Goal: Task Accomplishment & Management: Manage account settings

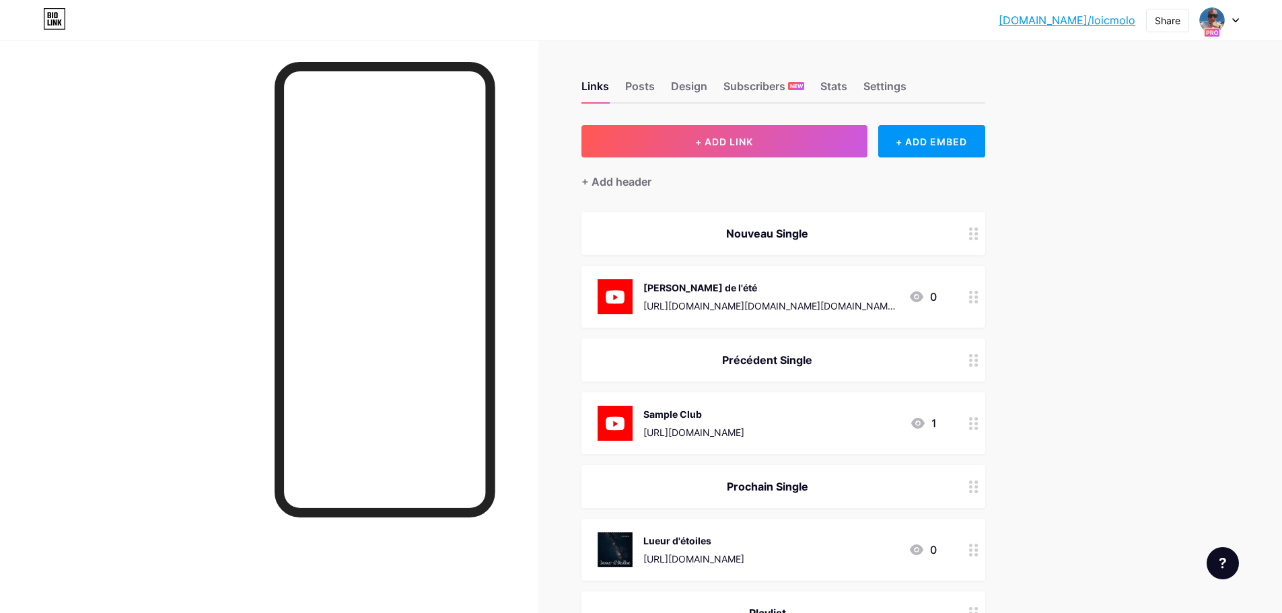
click at [1230, 22] on div at bounding box center [1219, 20] width 39 height 24
click at [1131, 148] on link "Account settings" at bounding box center [1154, 153] width 167 height 36
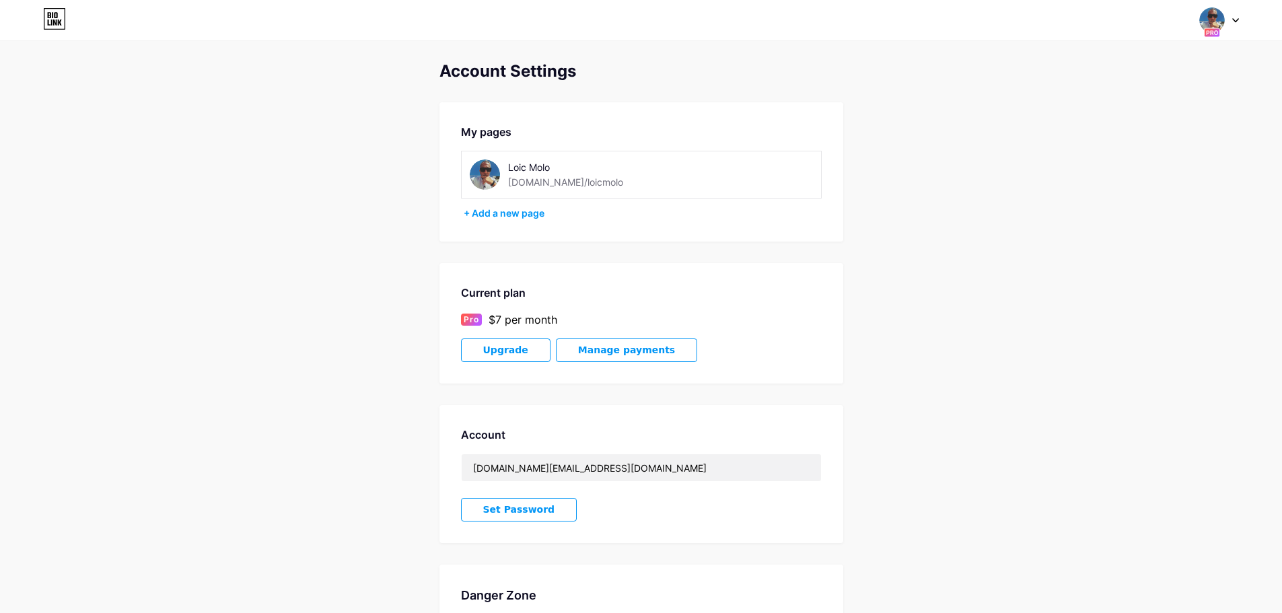
click at [56, 19] on icon at bounding box center [54, 19] width 23 height 22
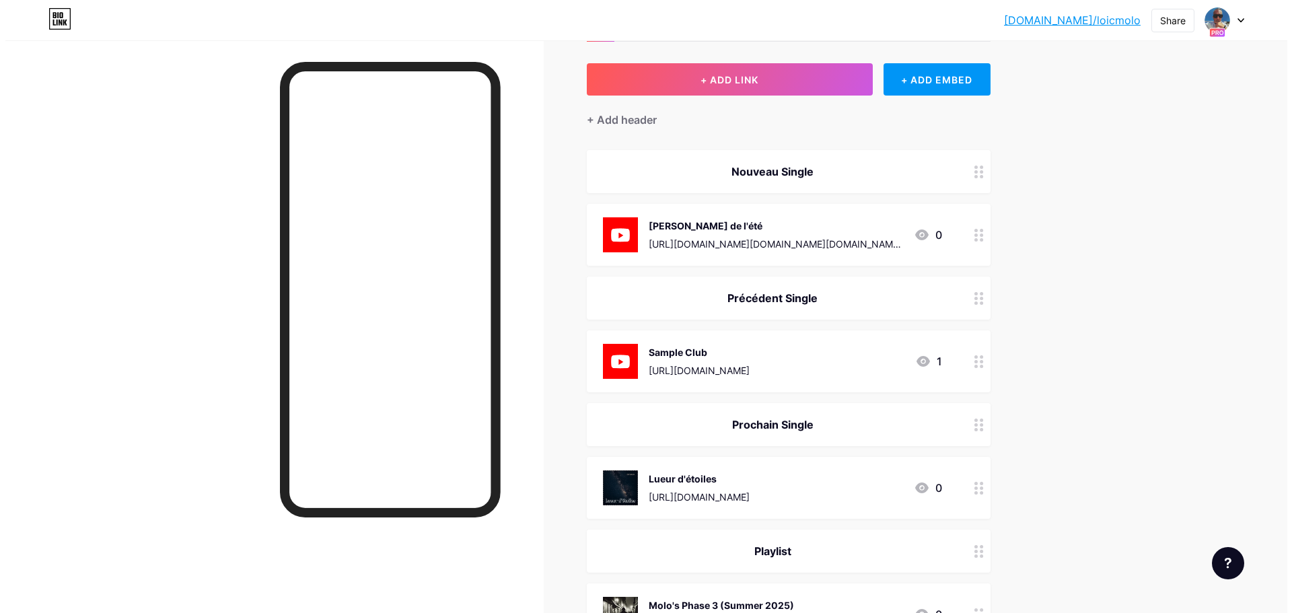
scroll to position [67, 0]
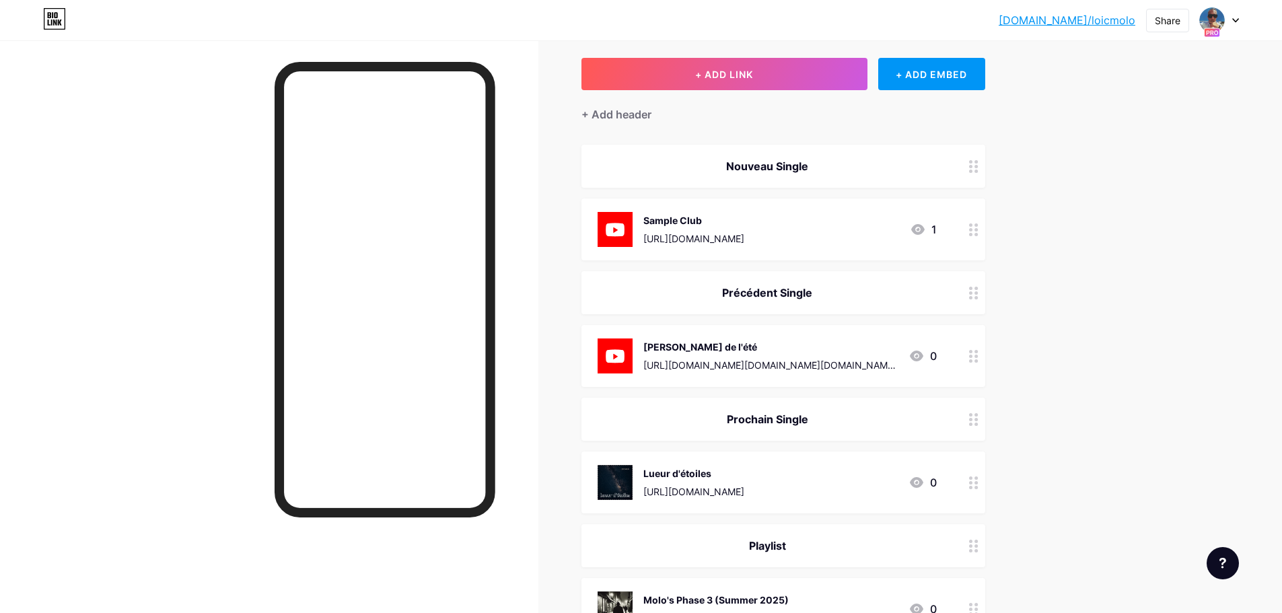
click at [744, 237] on div "[URL][DOMAIN_NAME]" at bounding box center [693, 239] width 101 height 14
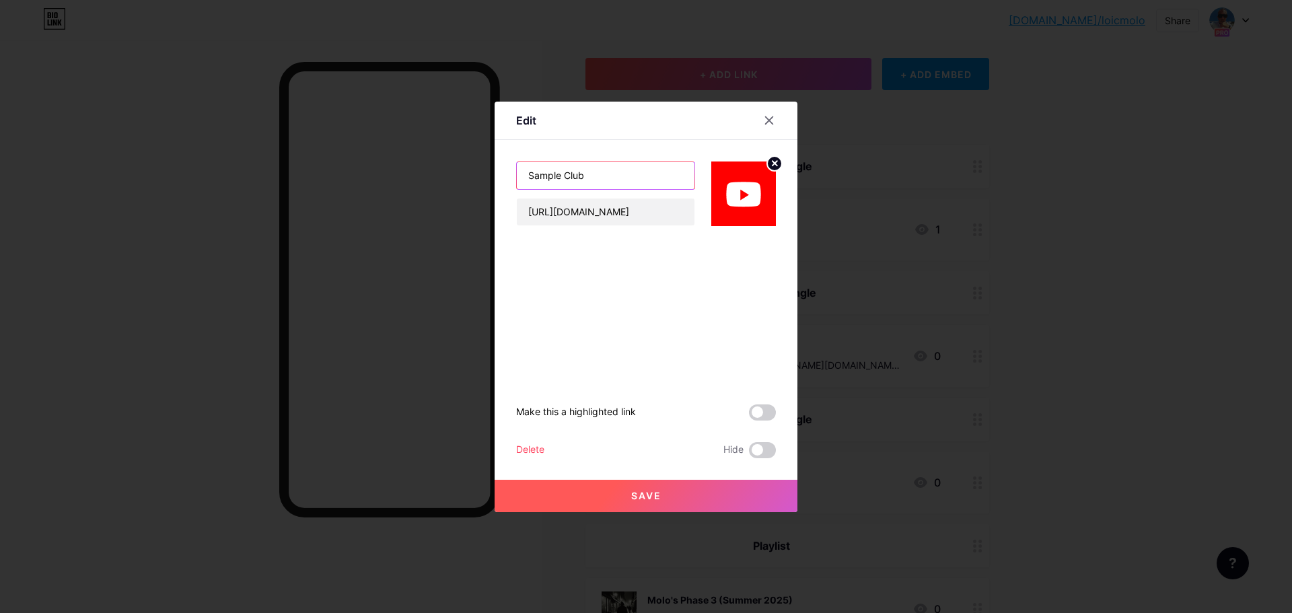
drag, startPoint x: 614, startPoint y: 180, endPoint x: 336, endPoint y: 169, distance: 278.8
click at [336, 169] on div "Edit Sample Club [URL][DOMAIN_NAME] Make this a highlighted link Delete Hide Sa…" at bounding box center [646, 306] width 1292 height 613
type input "Lunar W"
click at [649, 213] on input "[URL][DOMAIN_NAME]" at bounding box center [606, 212] width 178 height 27
paste input "C93NEy31pMY?si=1X6tIser2-9he3dG"
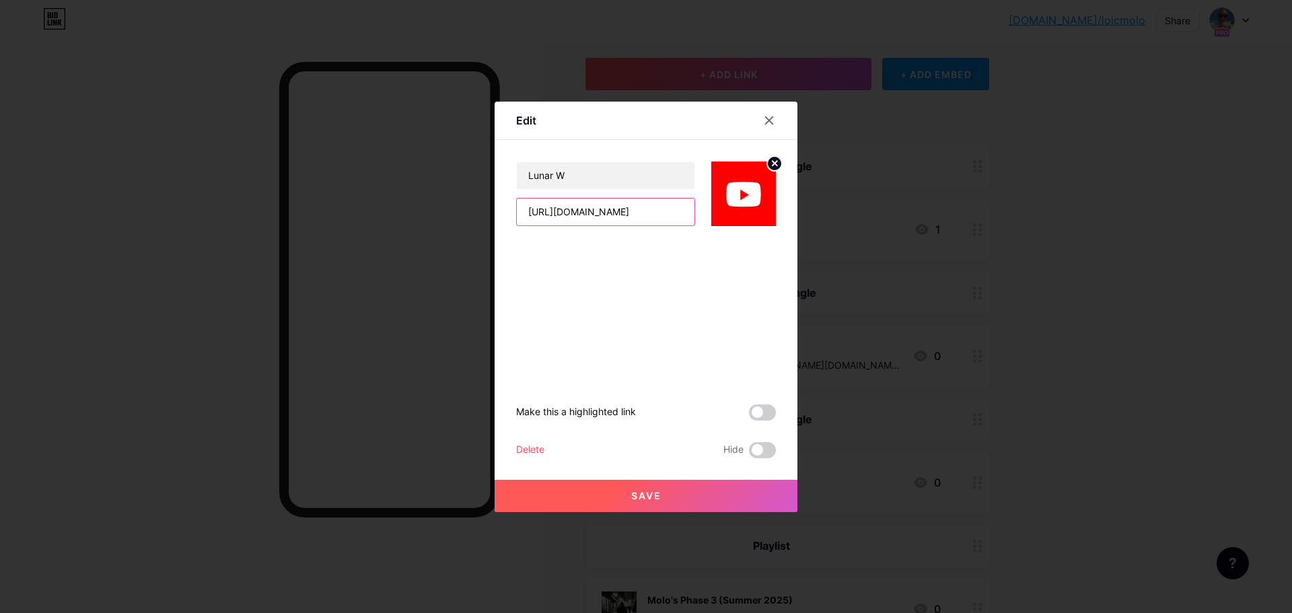
scroll to position [0, 87]
type input "[URL][DOMAIN_NAME]"
click at [597, 170] on input "Lunar W" at bounding box center [606, 175] width 178 height 27
type input "Lunar Whisper"
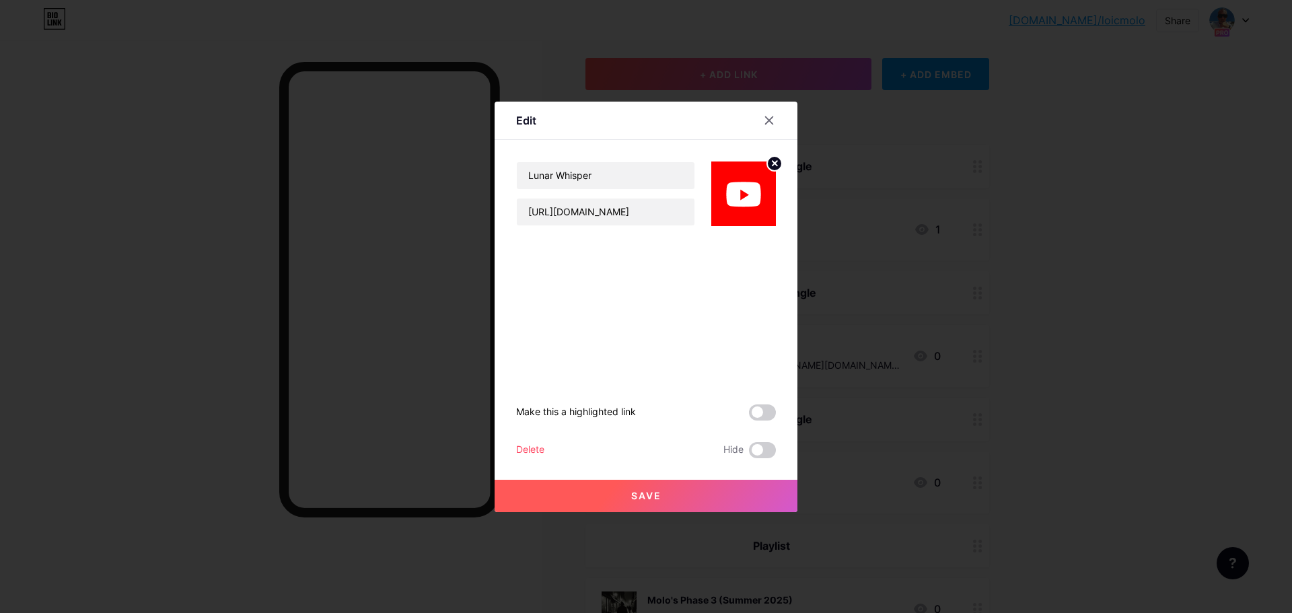
click at [762, 416] on span at bounding box center [762, 412] width 27 height 16
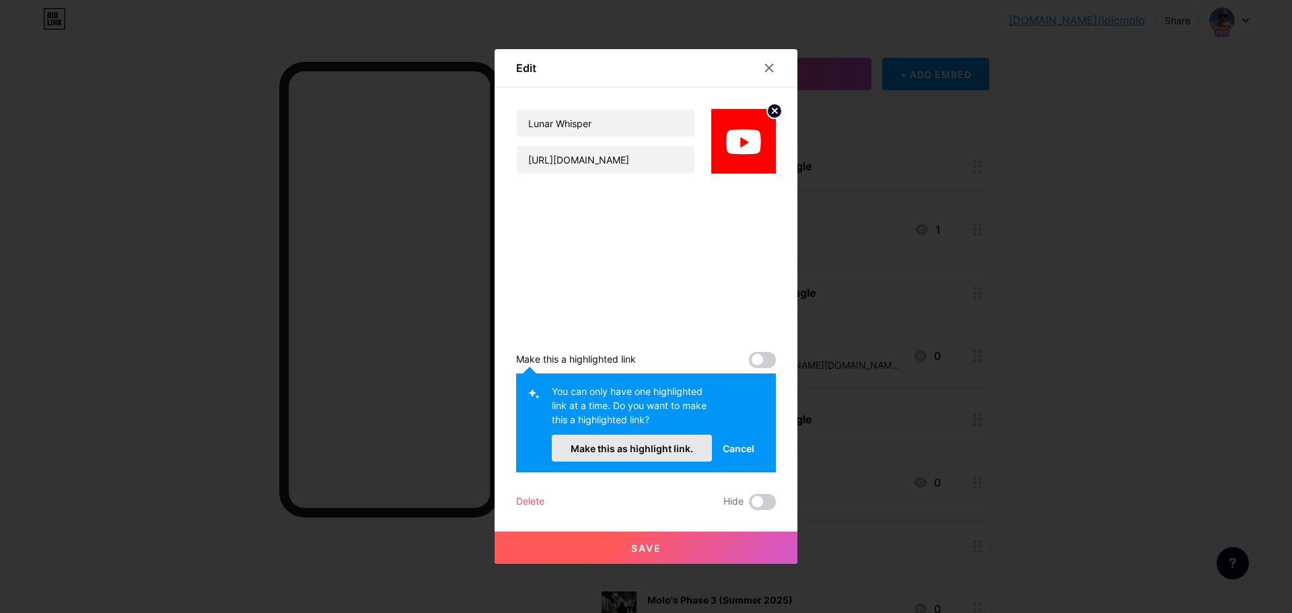
click at [676, 447] on span "Make this as highlight link." at bounding box center [632, 448] width 122 height 11
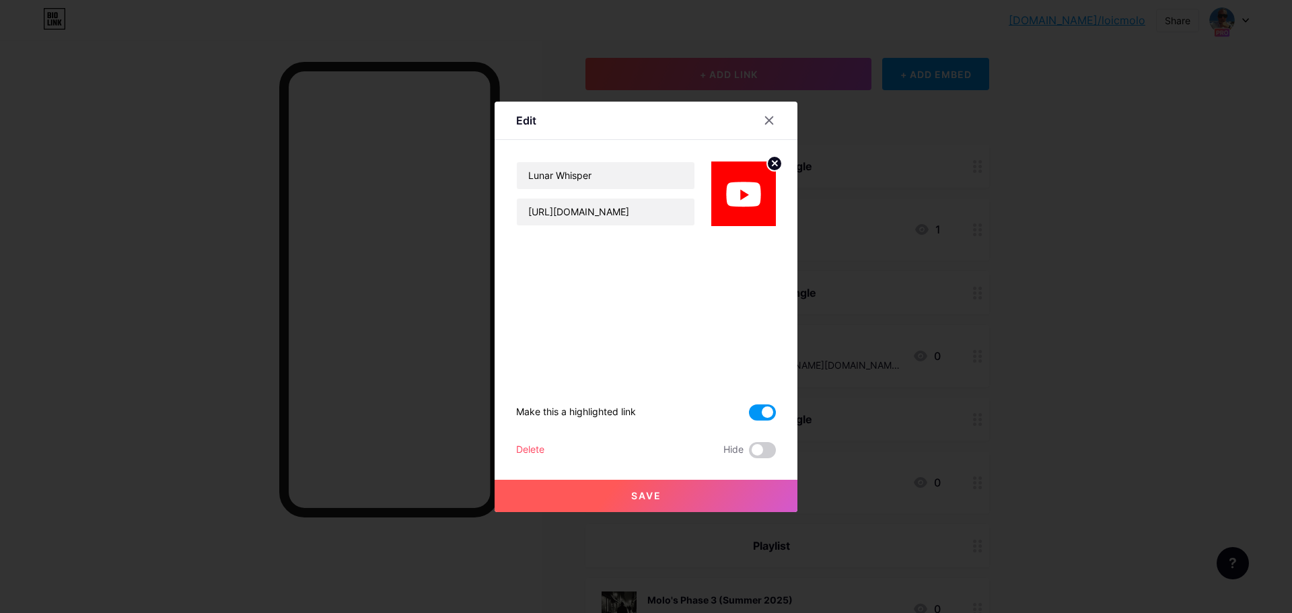
click at [674, 493] on button "Save" at bounding box center [646, 496] width 303 height 32
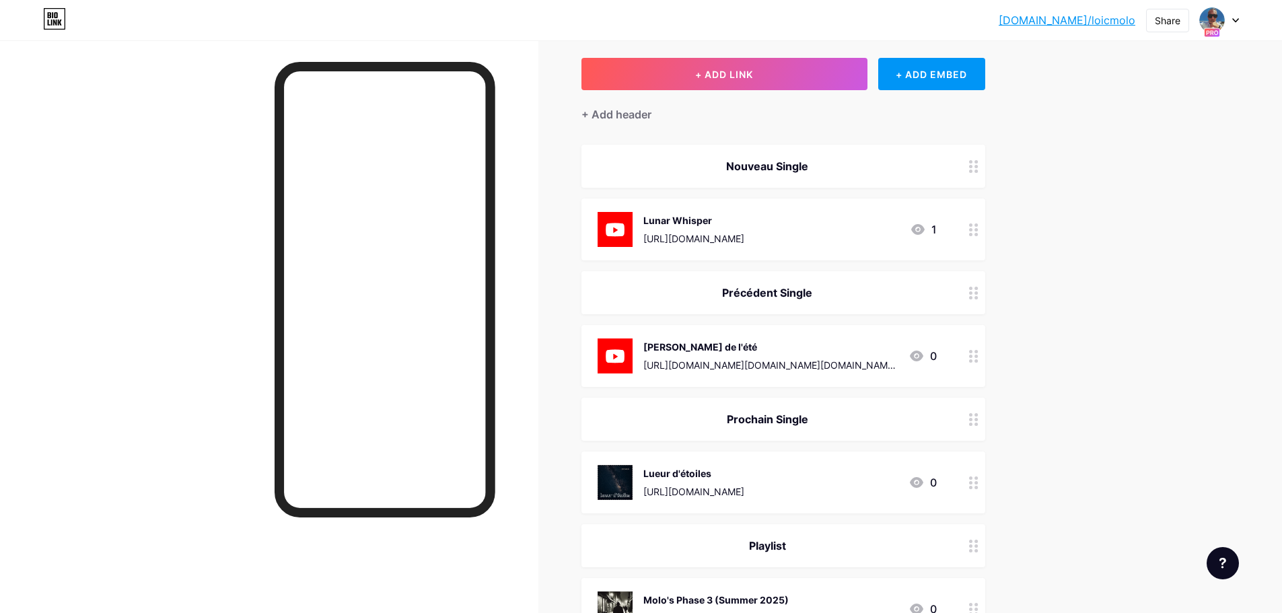
click at [744, 480] on div "Lueur d'étoiles [URL][DOMAIN_NAME]" at bounding box center [693, 482] width 101 height 35
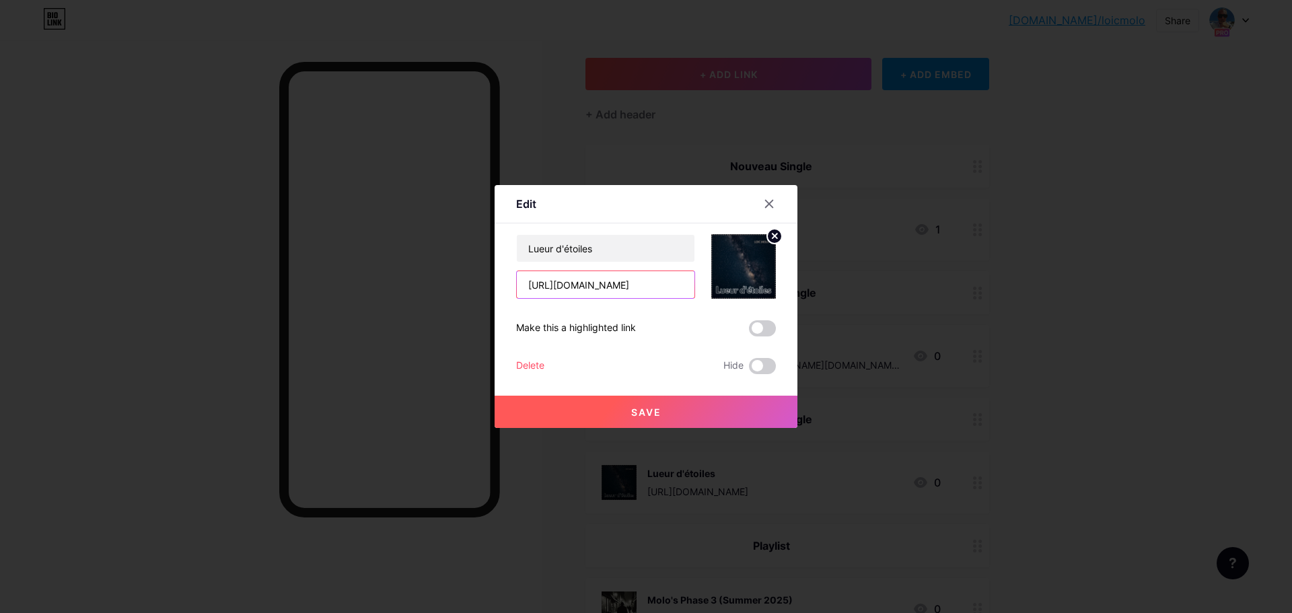
click at [656, 288] on input "[URL][DOMAIN_NAME]" at bounding box center [606, 284] width 178 height 27
drag, startPoint x: 669, startPoint y: 287, endPoint x: 702, endPoint y: 287, distance: 33.0
click at [702, 287] on div "Lueur d'étoiles [URL][DOMAIN_NAME]" at bounding box center [646, 266] width 260 height 65
click at [632, 287] on input "[URL][DOMAIN_NAME]" at bounding box center [606, 284] width 178 height 27
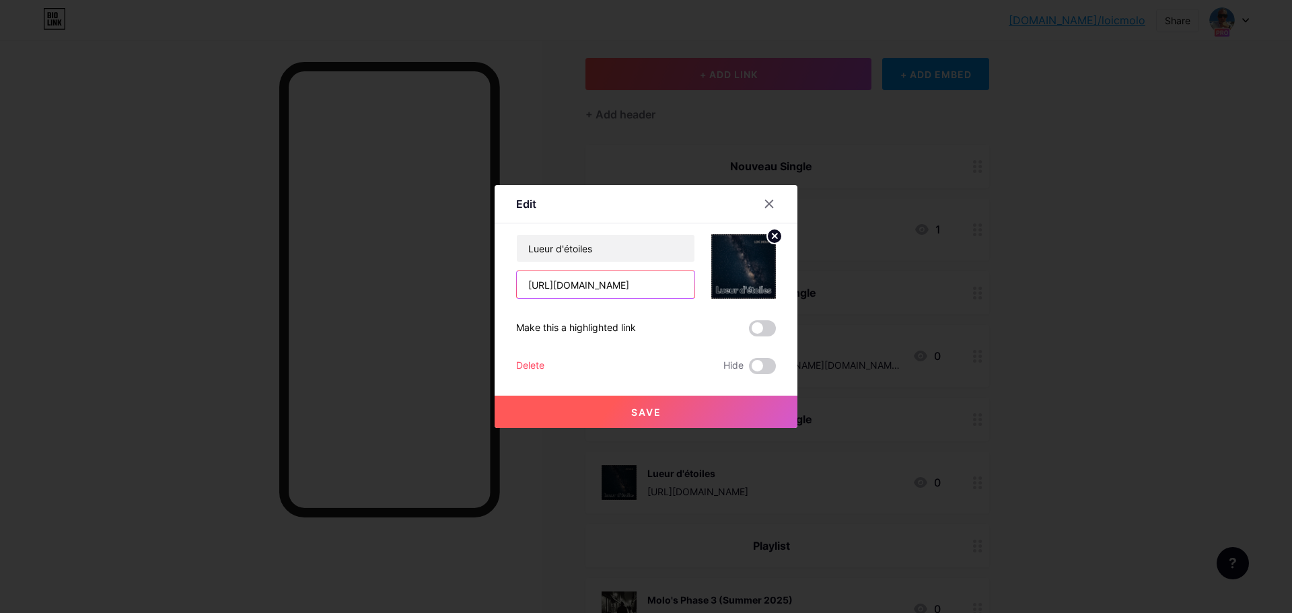
drag, startPoint x: 622, startPoint y: 289, endPoint x: 750, endPoint y: 294, distance: 128.0
click at [749, 294] on div "Lueur d'étoiles [URL][DOMAIN_NAME]" at bounding box center [646, 266] width 260 height 65
type input "[URL][DOMAIN_NAME][PERSON_NAME]"
click at [676, 409] on button "Save" at bounding box center [646, 412] width 303 height 32
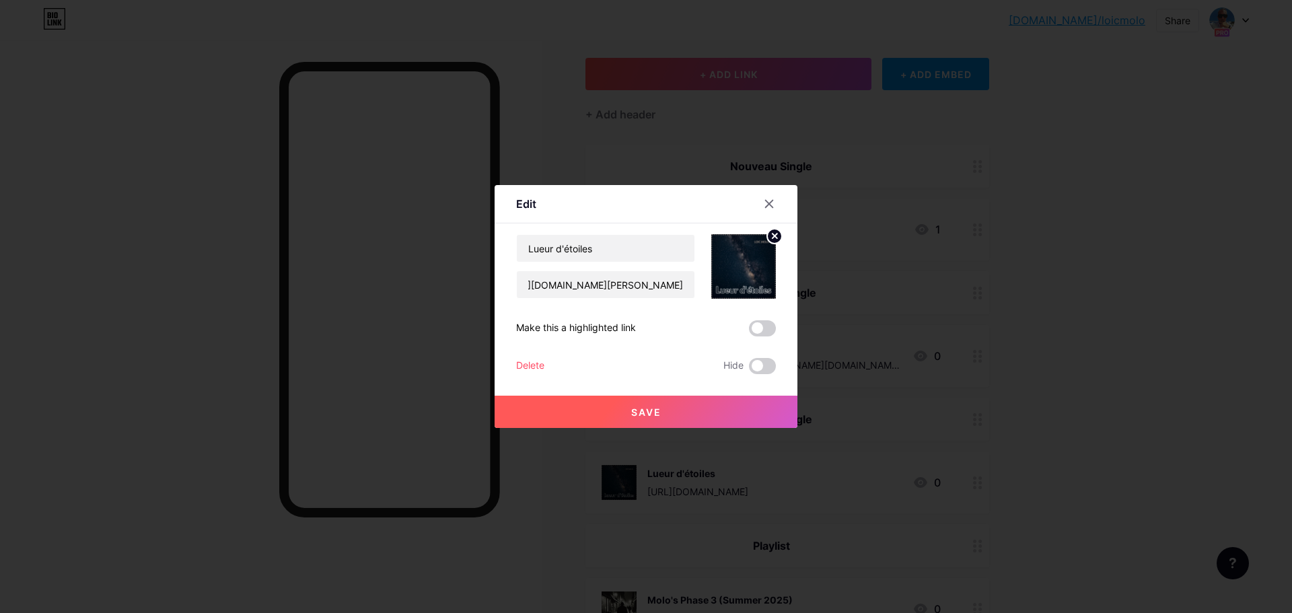
scroll to position [0, 0]
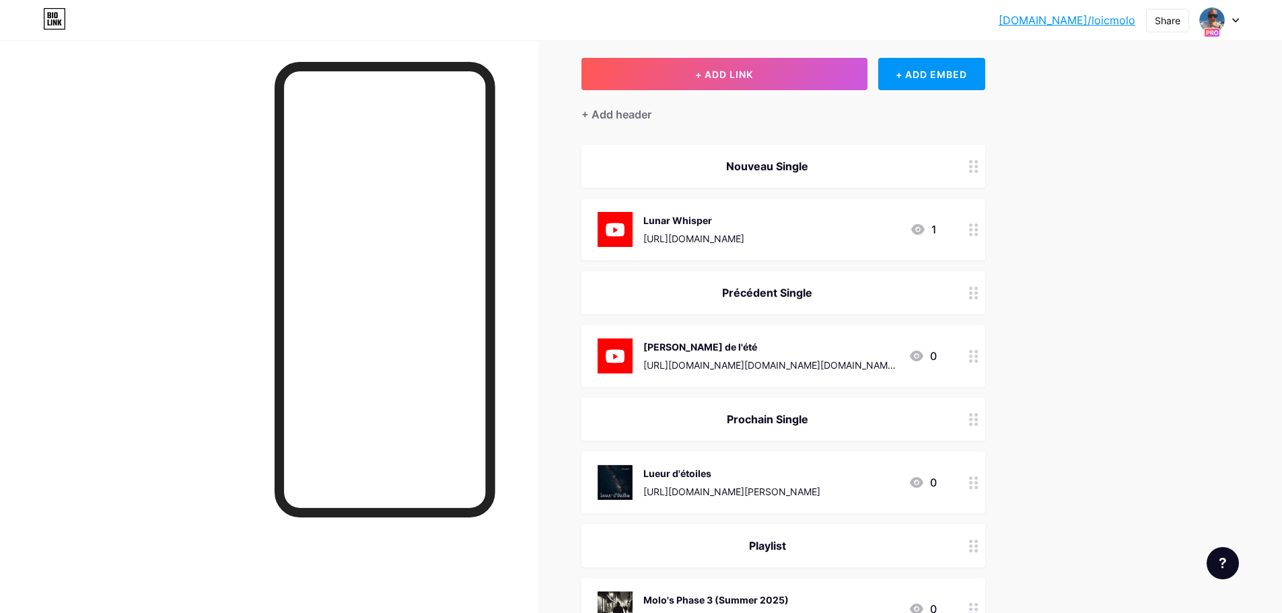
click at [820, 485] on div "[URL][DOMAIN_NAME][PERSON_NAME]" at bounding box center [731, 492] width 177 height 14
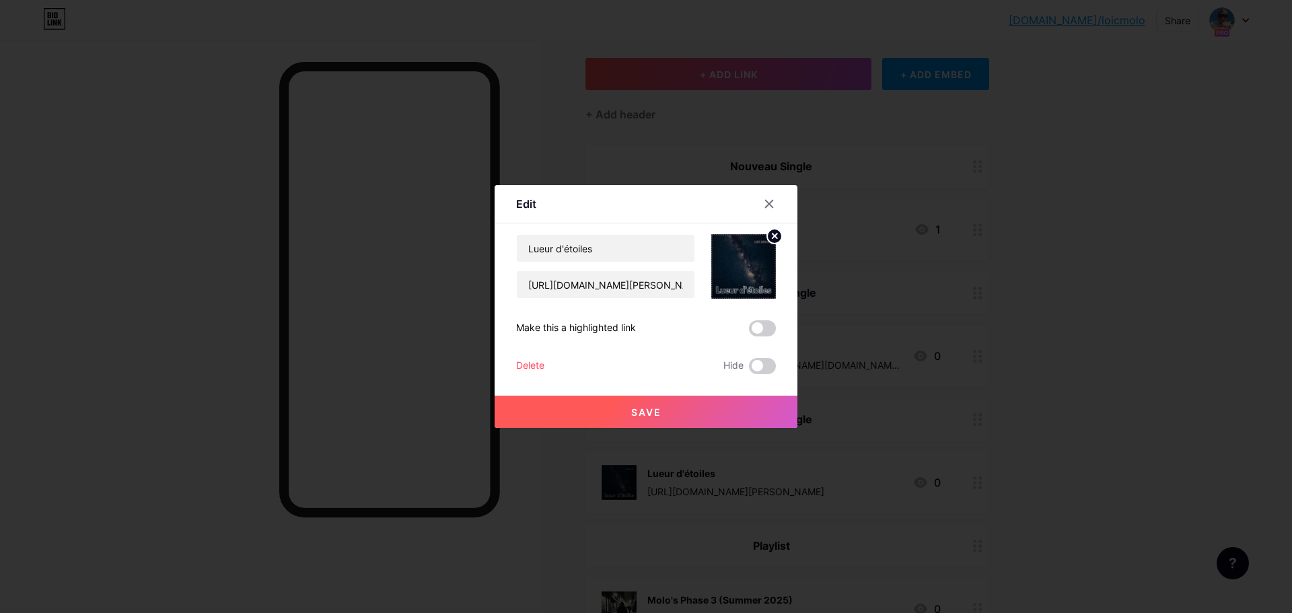
click at [774, 239] on circle at bounding box center [774, 236] width 15 height 15
click at [745, 263] on rect at bounding box center [751, 267] width 12 height 8
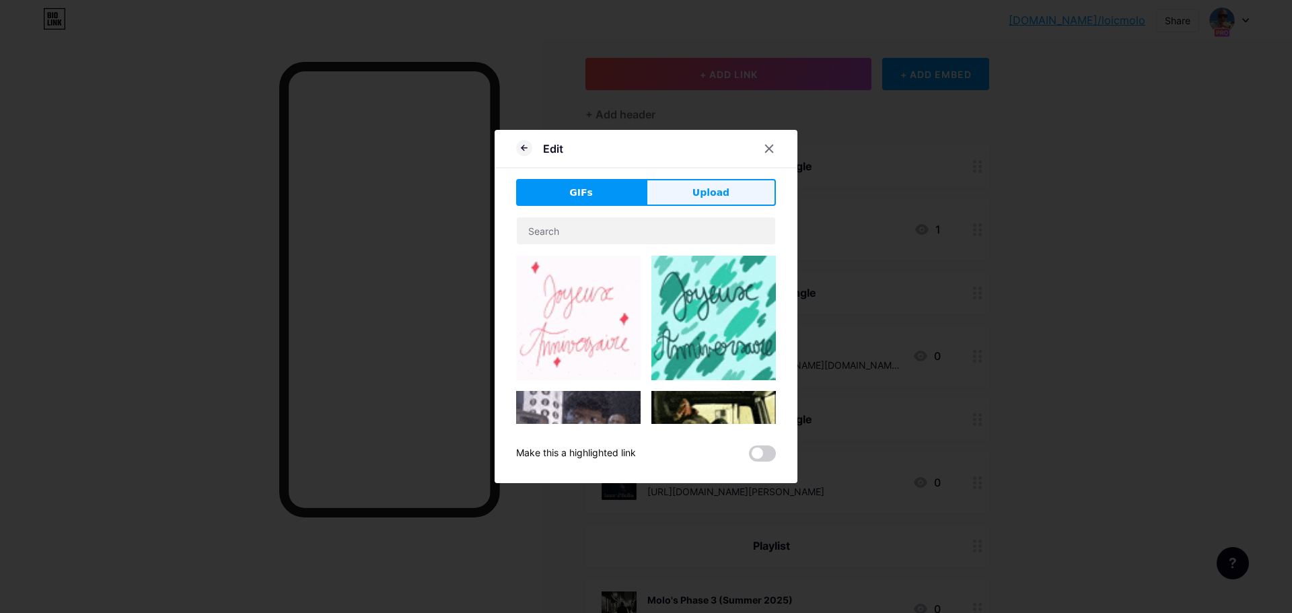
click at [707, 194] on span "Upload" at bounding box center [711, 193] width 37 height 14
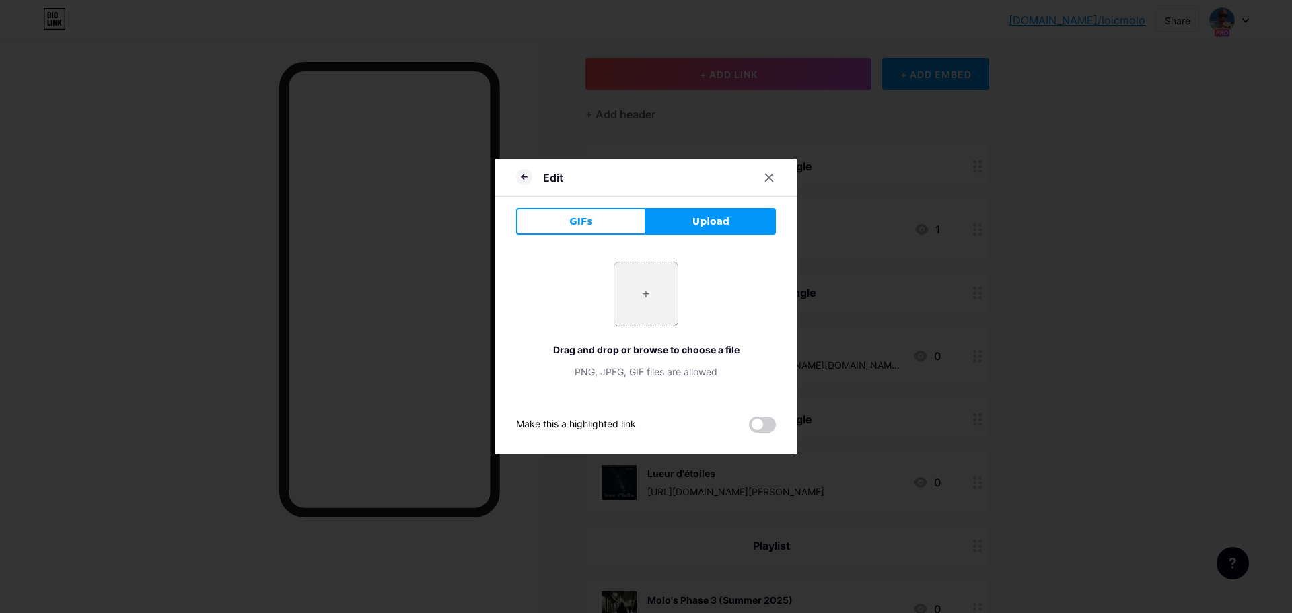
click at [643, 293] on input "file" at bounding box center [645, 293] width 63 height 63
type input "C:\fakepath\2025-07-10-18-00-02-666.jpg"
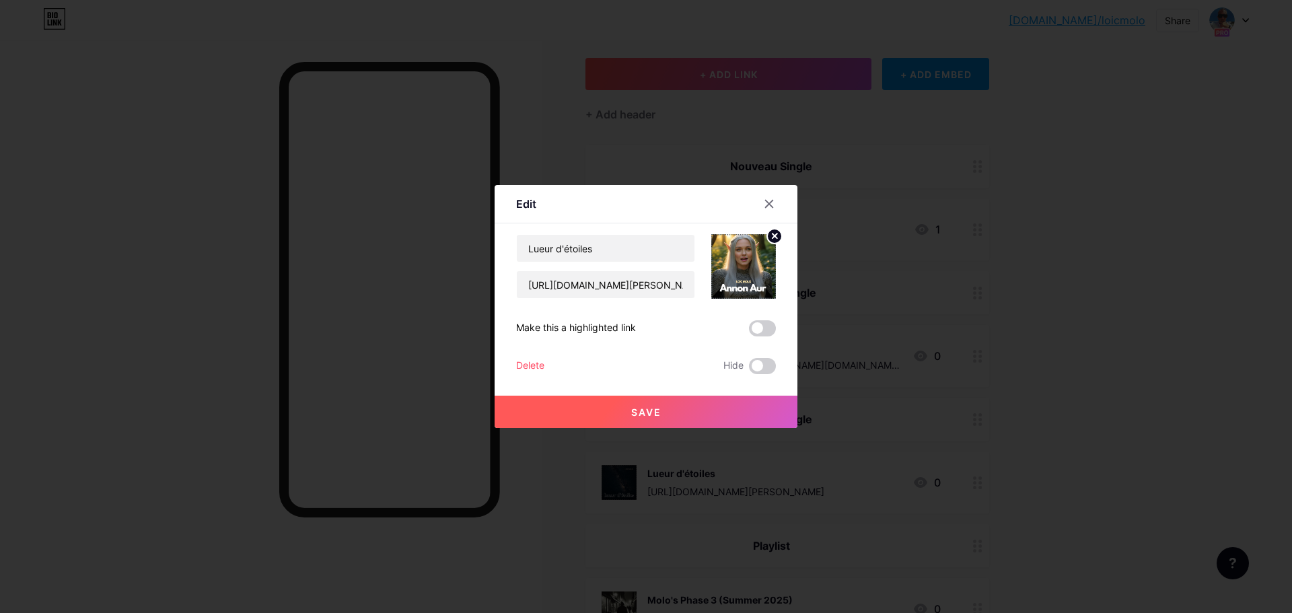
click at [683, 408] on button "Save" at bounding box center [646, 412] width 303 height 32
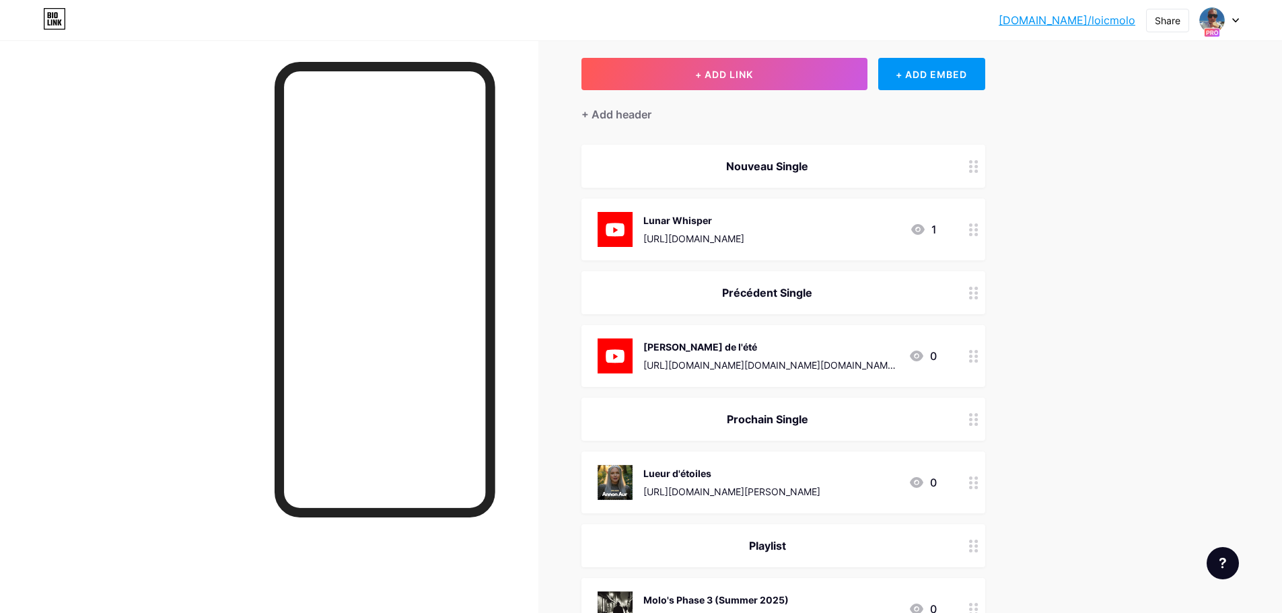
click at [855, 349] on div "[PERSON_NAME] de l'été" at bounding box center [770, 347] width 254 height 14
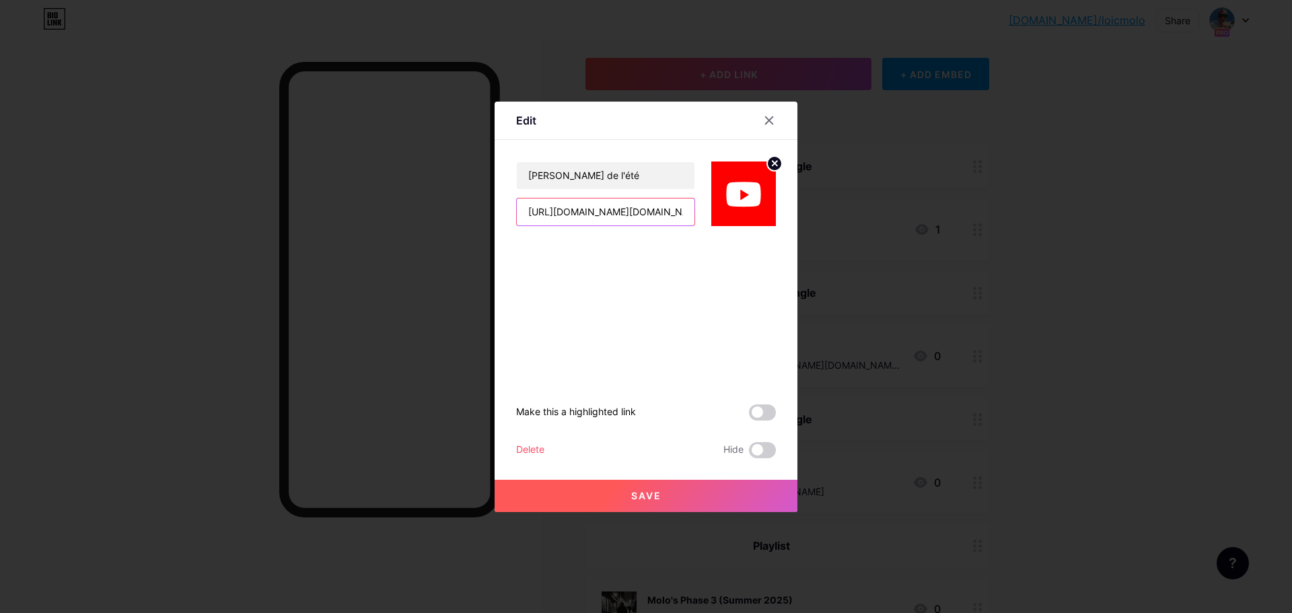
click at [570, 222] on input "[URL][DOMAIN_NAME][DOMAIN_NAME][DOMAIN_NAME][DOMAIN_NAME]" at bounding box center [606, 212] width 178 height 27
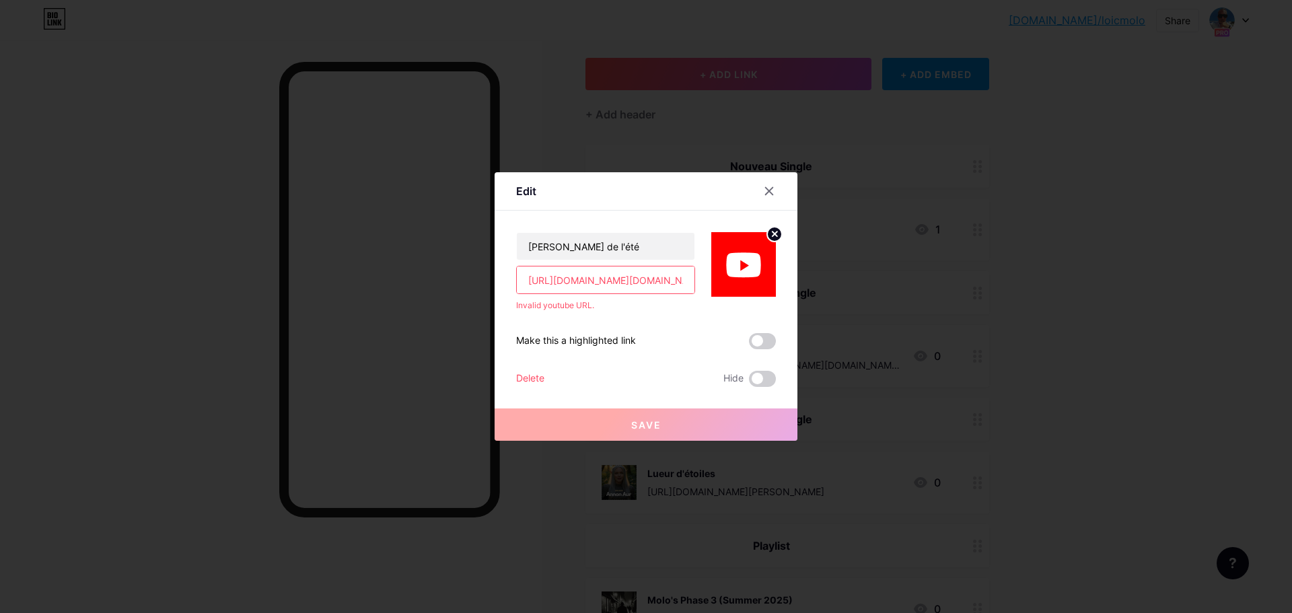
paste input "[DOMAIN_NAME][URL]"
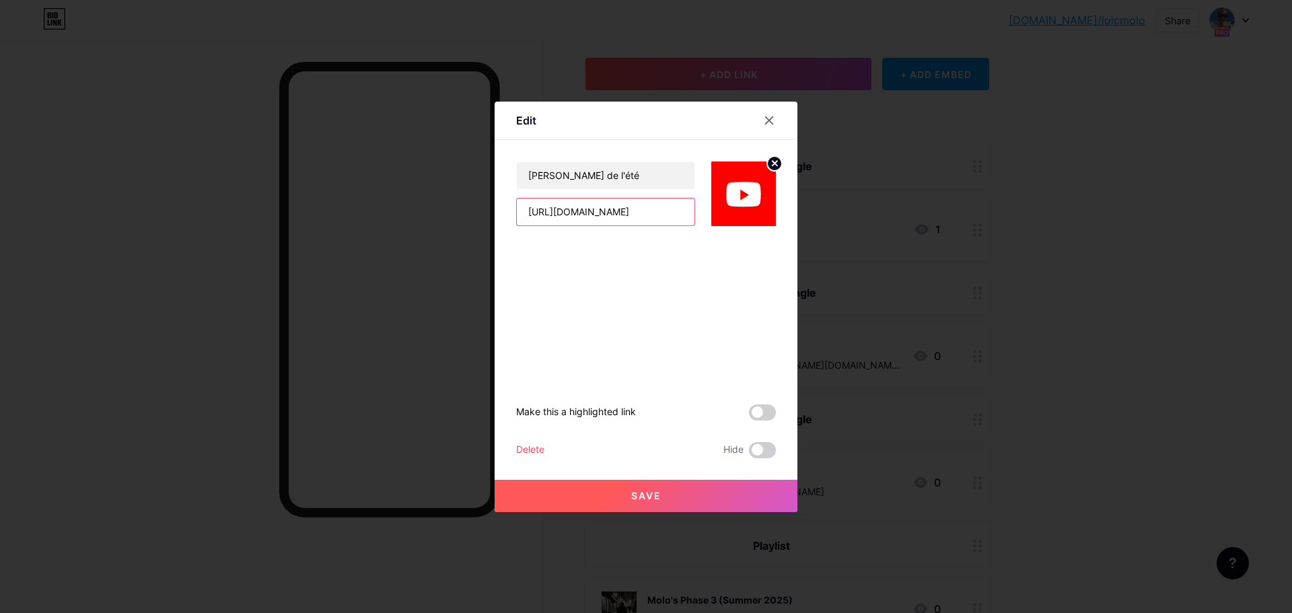
scroll to position [0, 87]
type input "[URL][DOMAIN_NAME]"
click at [645, 495] on span "Save" at bounding box center [646, 495] width 30 height 11
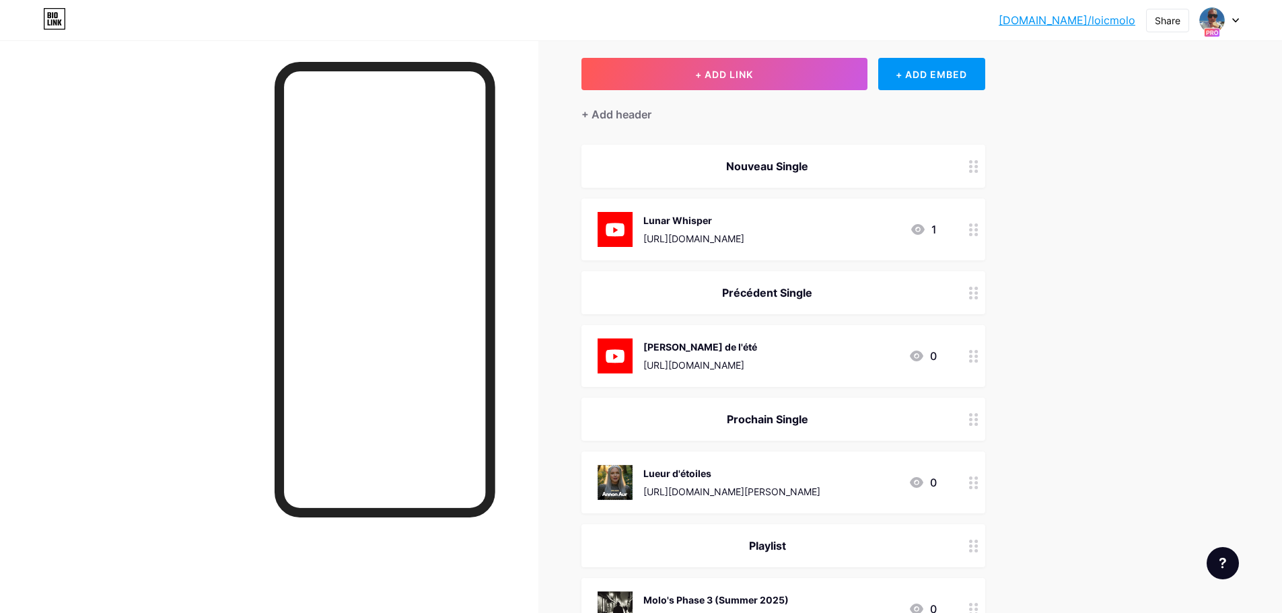
click at [757, 340] on div "[PERSON_NAME] de l'été" at bounding box center [700, 347] width 114 height 14
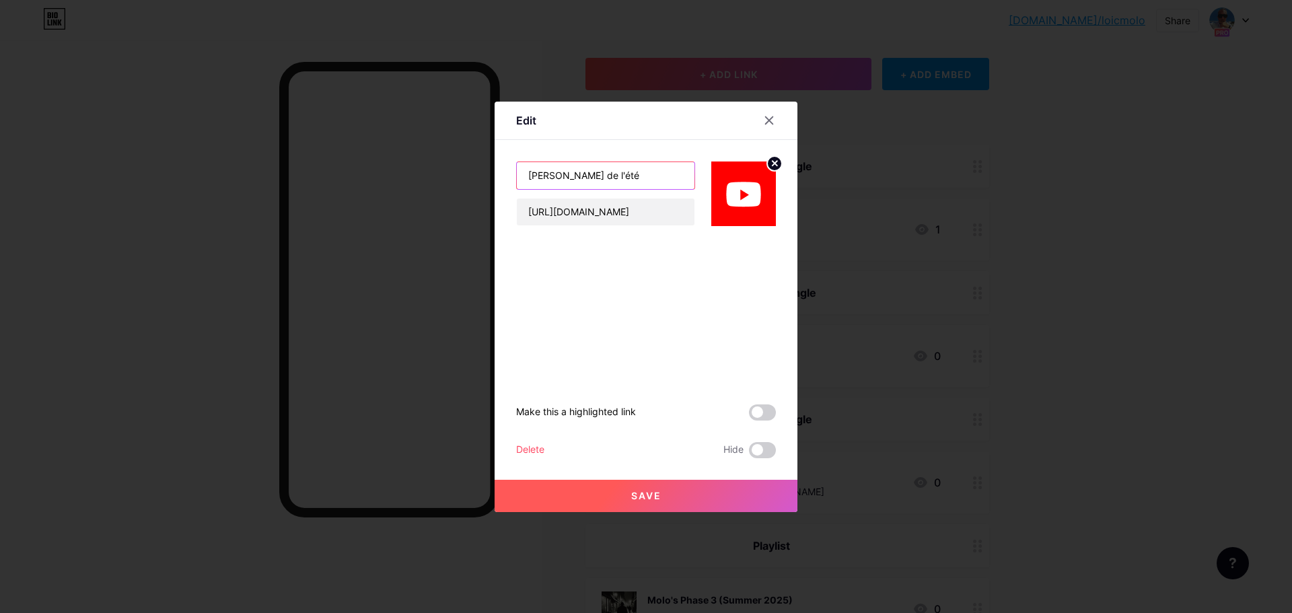
click at [623, 178] on input "[PERSON_NAME] de l'été" at bounding box center [606, 175] width 178 height 27
type input "Lueur d'étoiles"
click at [649, 501] on span "Save" at bounding box center [646, 495] width 30 height 11
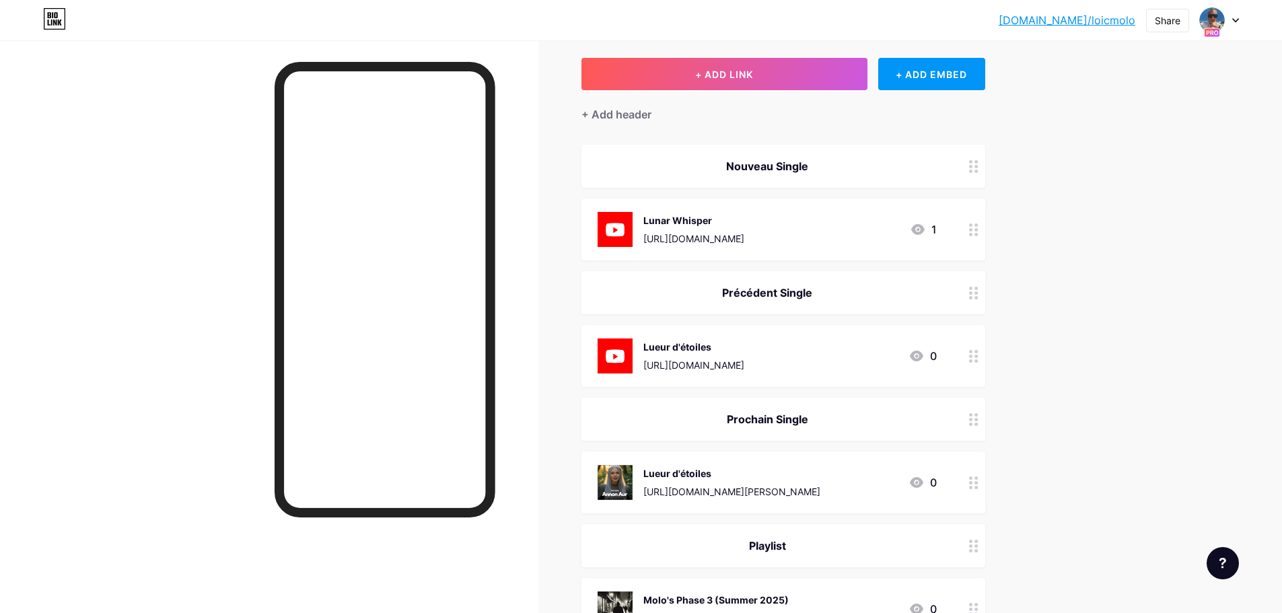
click at [820, 474] on div "Lueur d'étoiles" at bounding box center [731, 473] width 177 height 14
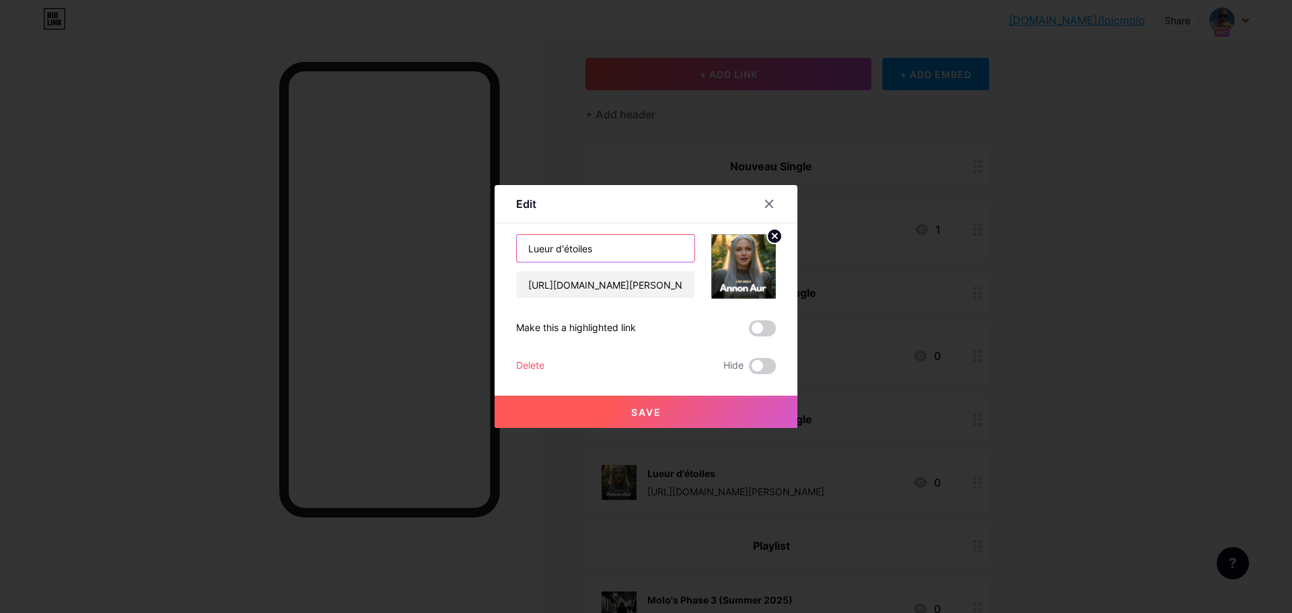
drag, startPoint x: 600, startPoint y: 248, endPoint x: 427, endPoint y: 231, distance: 173.2
click at [427, 231] on div "Edit Content YouTube Play YouTube video without leaving your page. ADD Vimeo Pl…" at bounding box center [646, 306] width 1292 height 613
type input "A"
type input "Theater Girls"
click at [678, 290] on input "[URL][DOMAIN_NAME][PERSON_NAME]" at bounding box center [606, 284] width 178 height 27
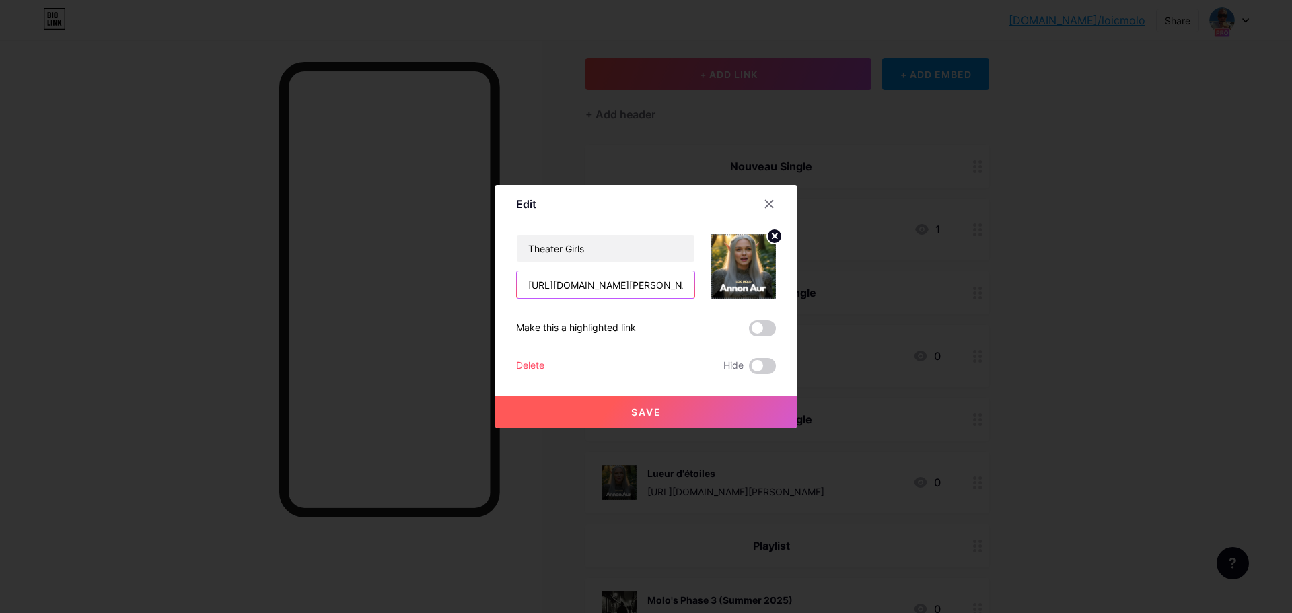
scroll to position [0, 83]
drag, startPoint x: 671, startPoint y: 290, endPoint x: 707, endPoint y: 292, distance: 36.4
click at [707, 292] on div "Theater Girls [URL][DOMAIN_NAME][PERSON_NAME]" at bounding box center [646, 266] width 260 height 65
click at [629, 289] on input "[URL][DOMAIN_NAME][PERSON_NAME]" at bounding box center [606, 284] width 178 height 27
drag, startPoint x: 633, startPoint y: 292, endPoint x: 777, endPoint y: 291, distance: 144.0
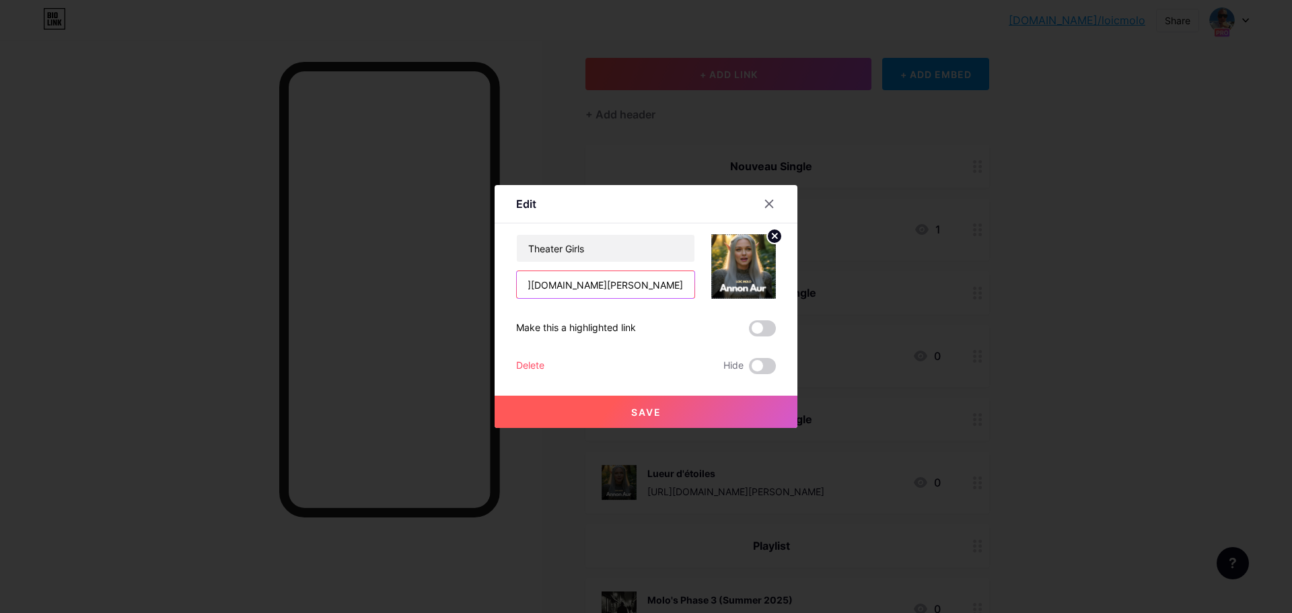
click at [781, 297] on div "Edit Content YouTube Play YouTube video without leaving your page. ADD Vimeo Pl…" at bounding box center [646, 306] width 303 height 243
type input "[URL][DOMAIN_NAME]"
click at [628, 403] on button "Save" at bounding box center [646, 412] width 303 height 32
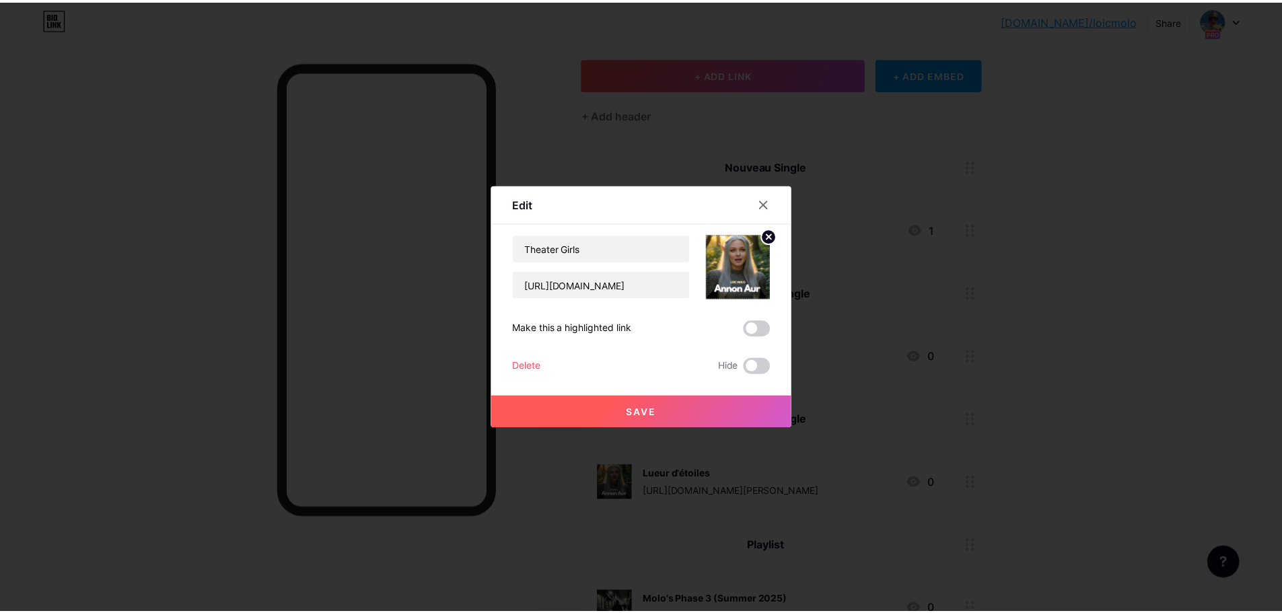
scroll to position [0, 0]
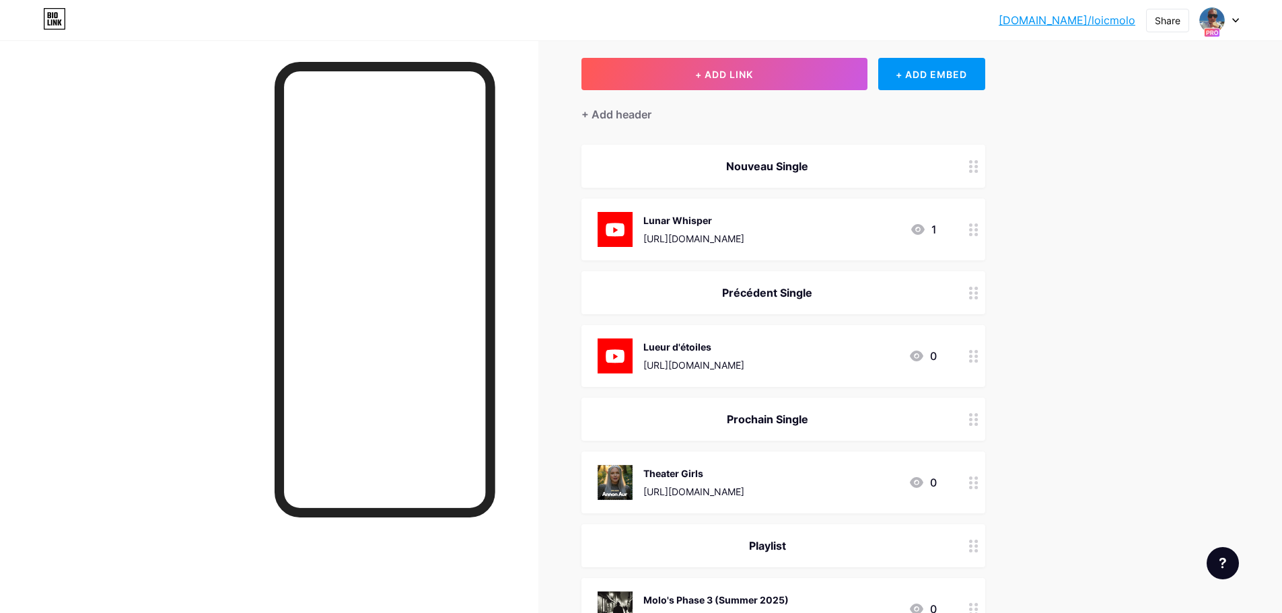
click at [701, 473] on div "Theater Girls" at bounding box center [693, 473] width 101 height 14
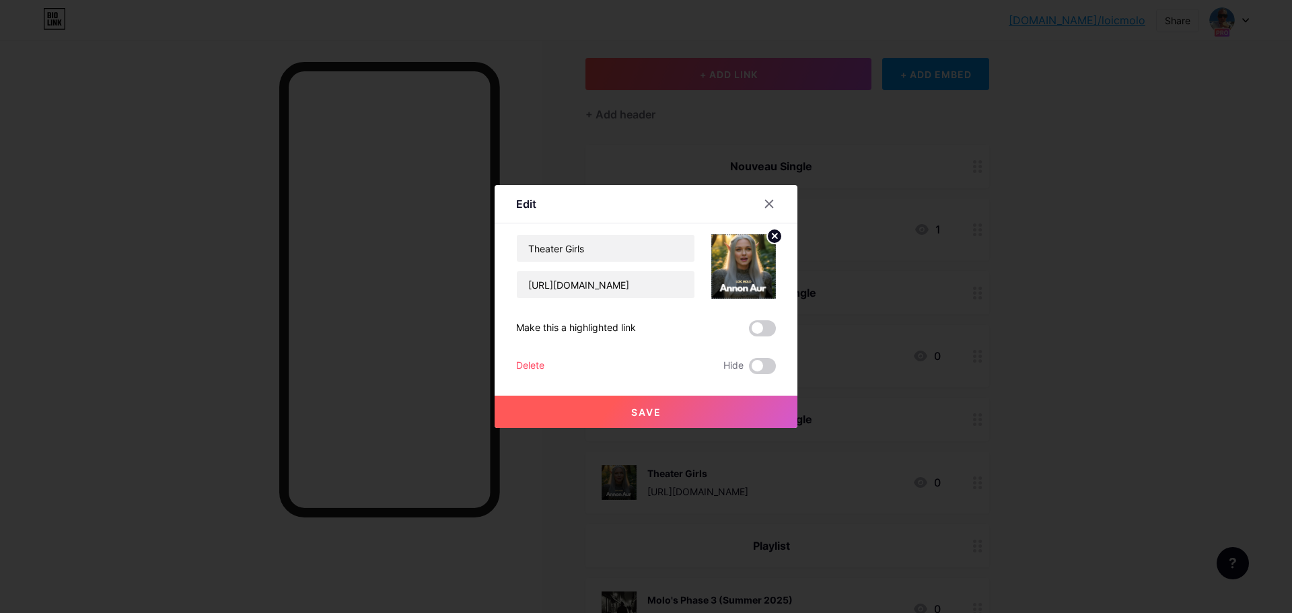
click at [771, 240] on circle at bounding box center [774, 236] width 15 height 15
click at [739, 258] on icon at bounding box center [740, 260] width 13 height 4
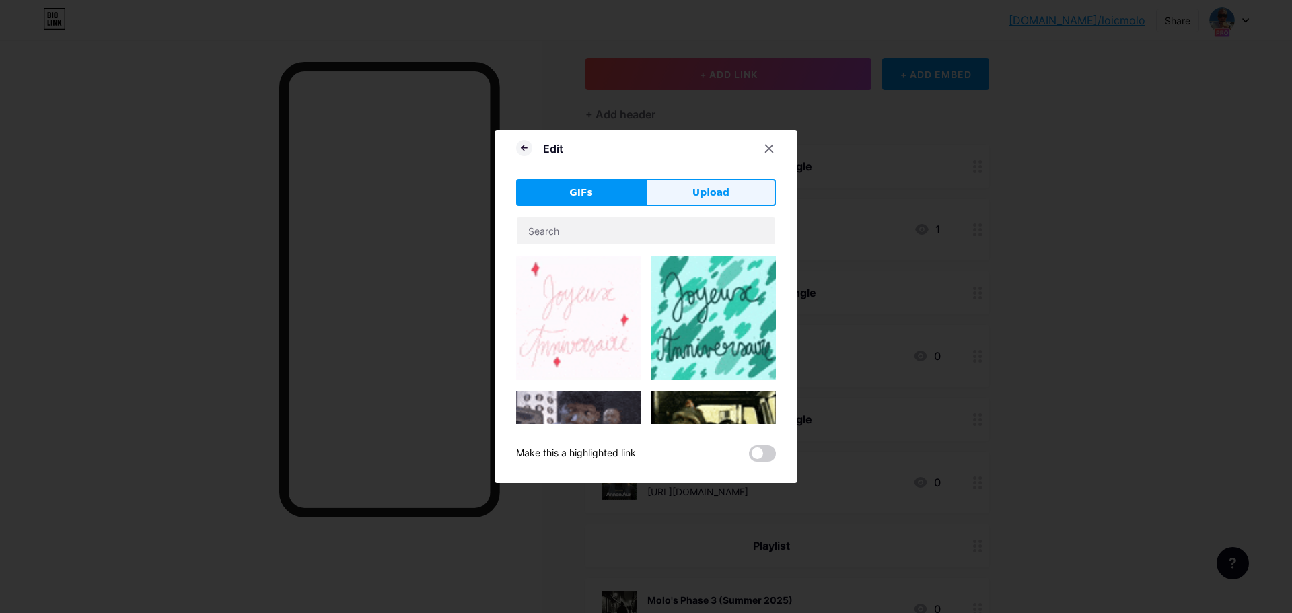
click at [699, 194] on span "Upload" at bounding box center [711, 193] width 37 height 14
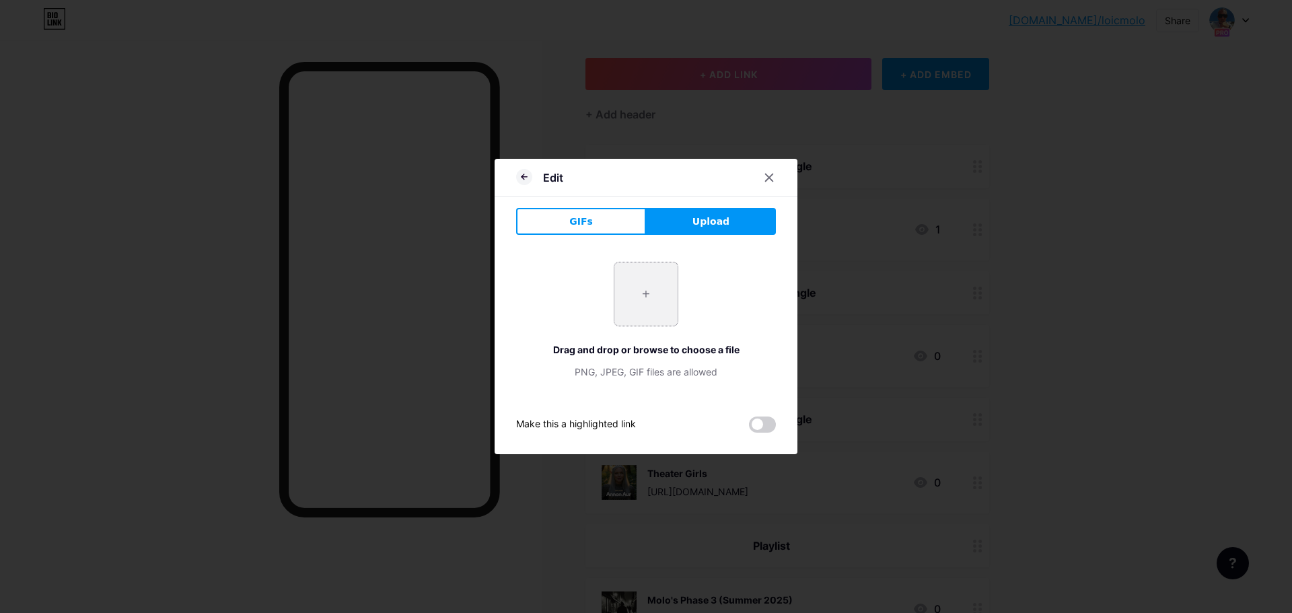
click at [653, 273] on input "file" at bounding box center [645, 293] width 63 height 63
type input "C:\fakepath\1000027177.jpg"
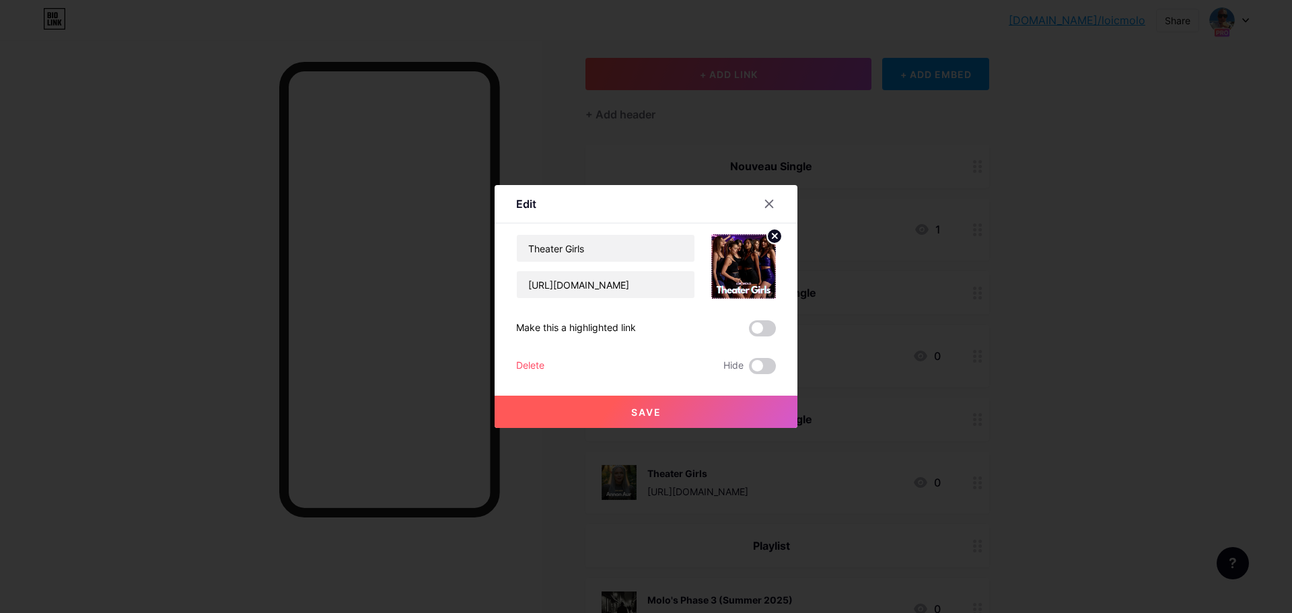
click at [634, 411] on span "Save" at bounding box center [646, 411] width 30 height 11
